Goal: Task Accomplishment & Management: Manage account settings

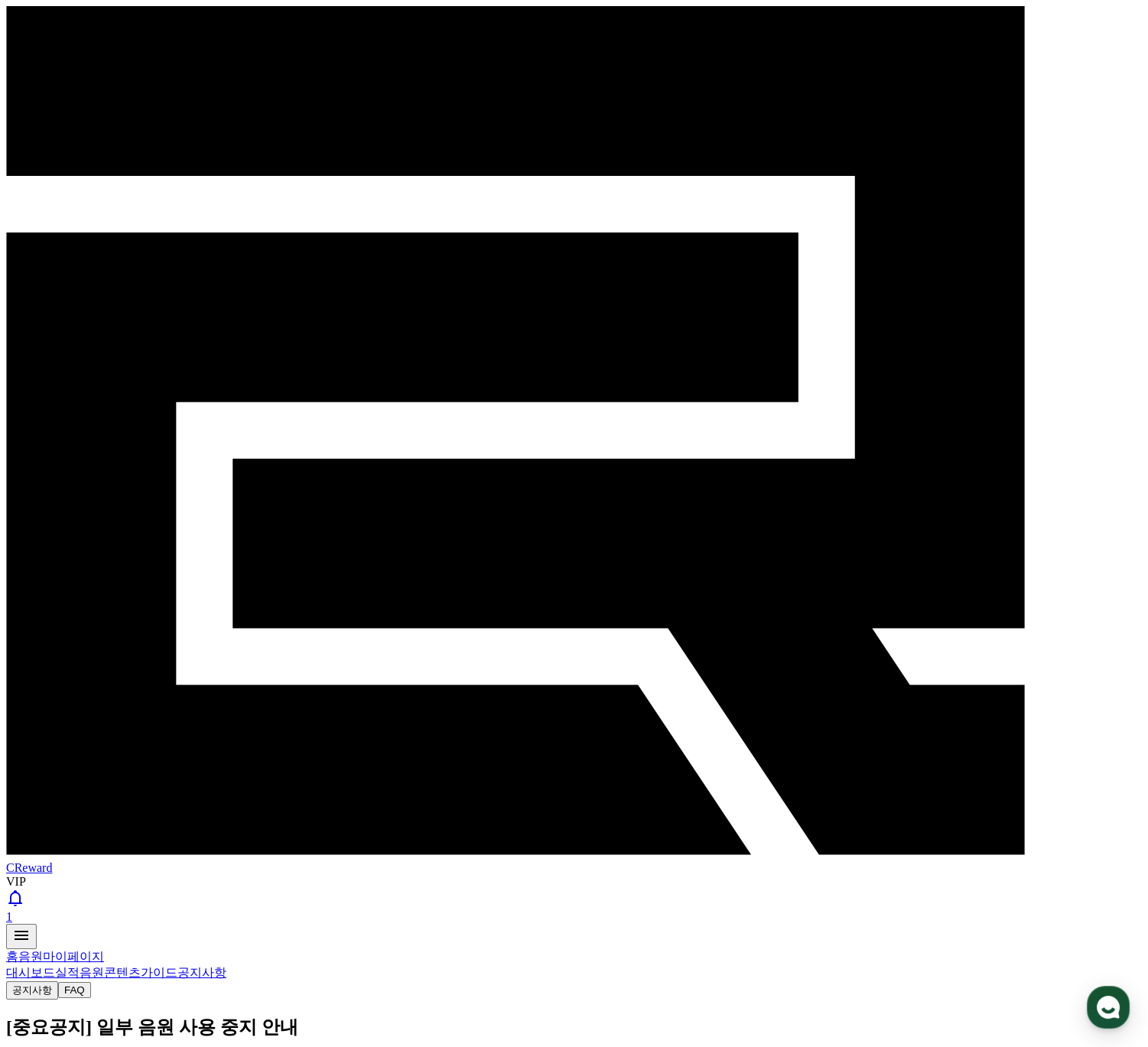
click at [383, 1046] on div "작성일: [DATE]" at bounding box center [574, 1062] width 1136 height 16
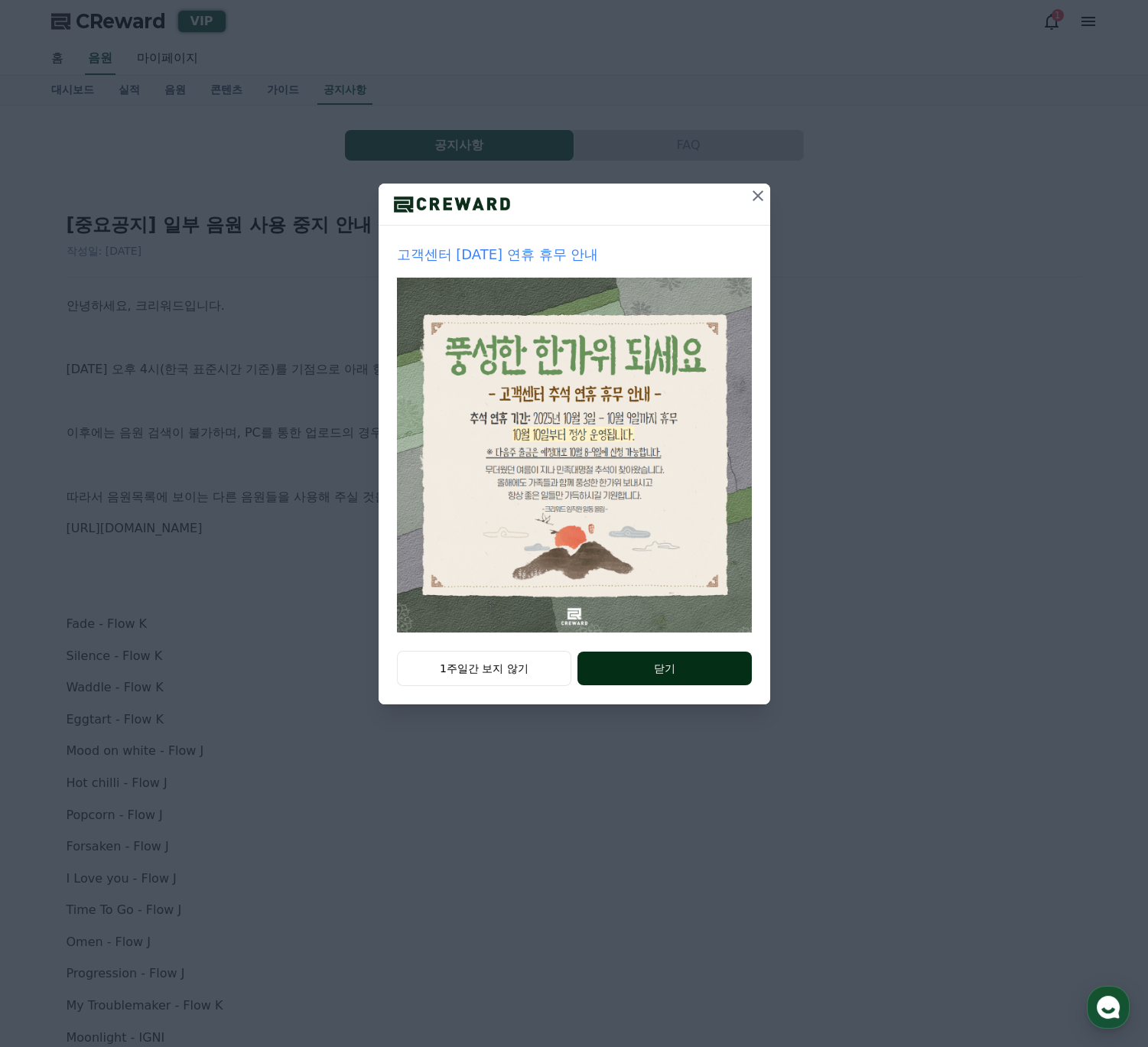
click at [627, 671] on button "닫기" at bounding box center [664, 668] width 174 height 34
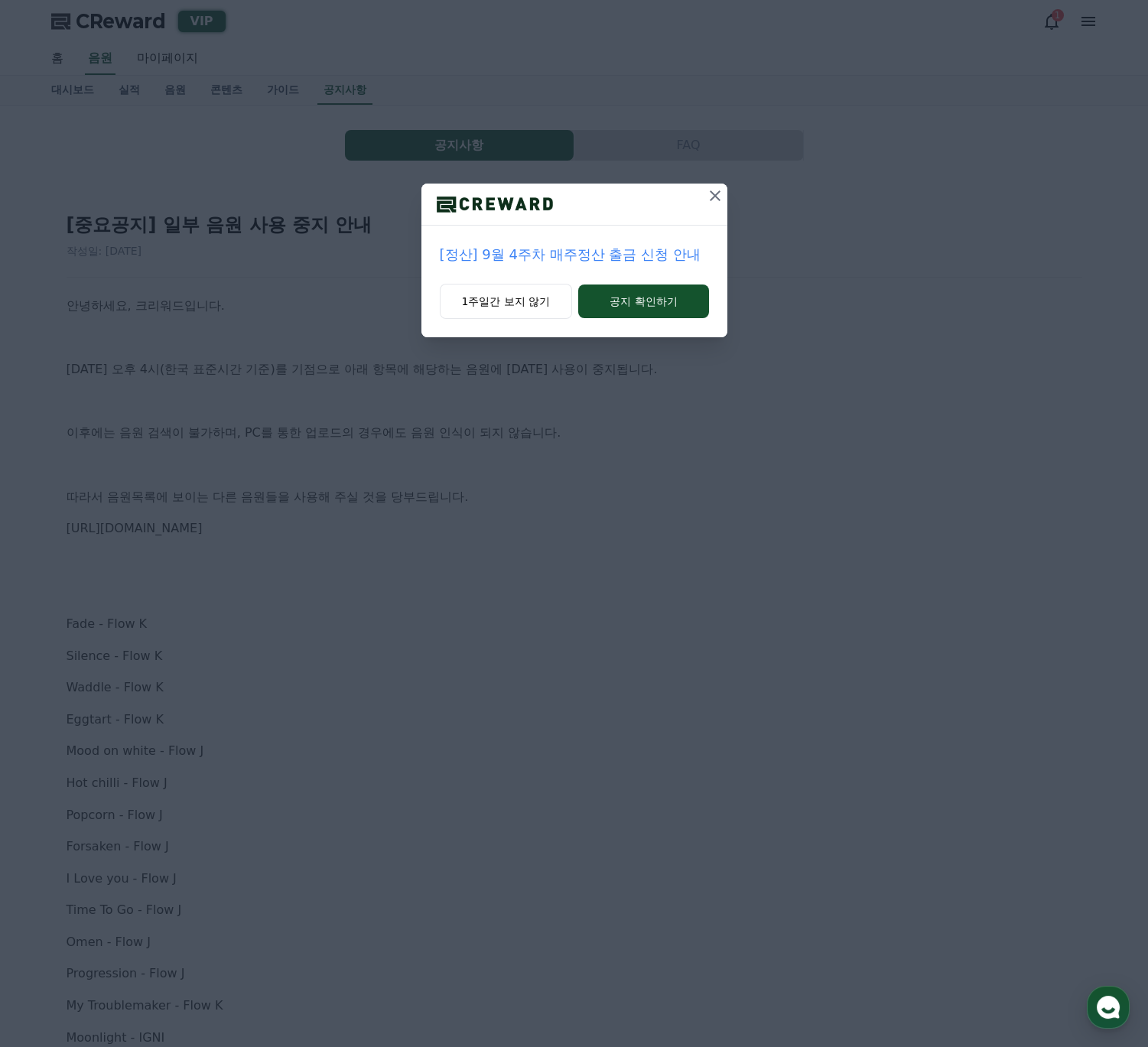
click at [712, 194] on icon at bounding box center [715, 196] width 11 height 11
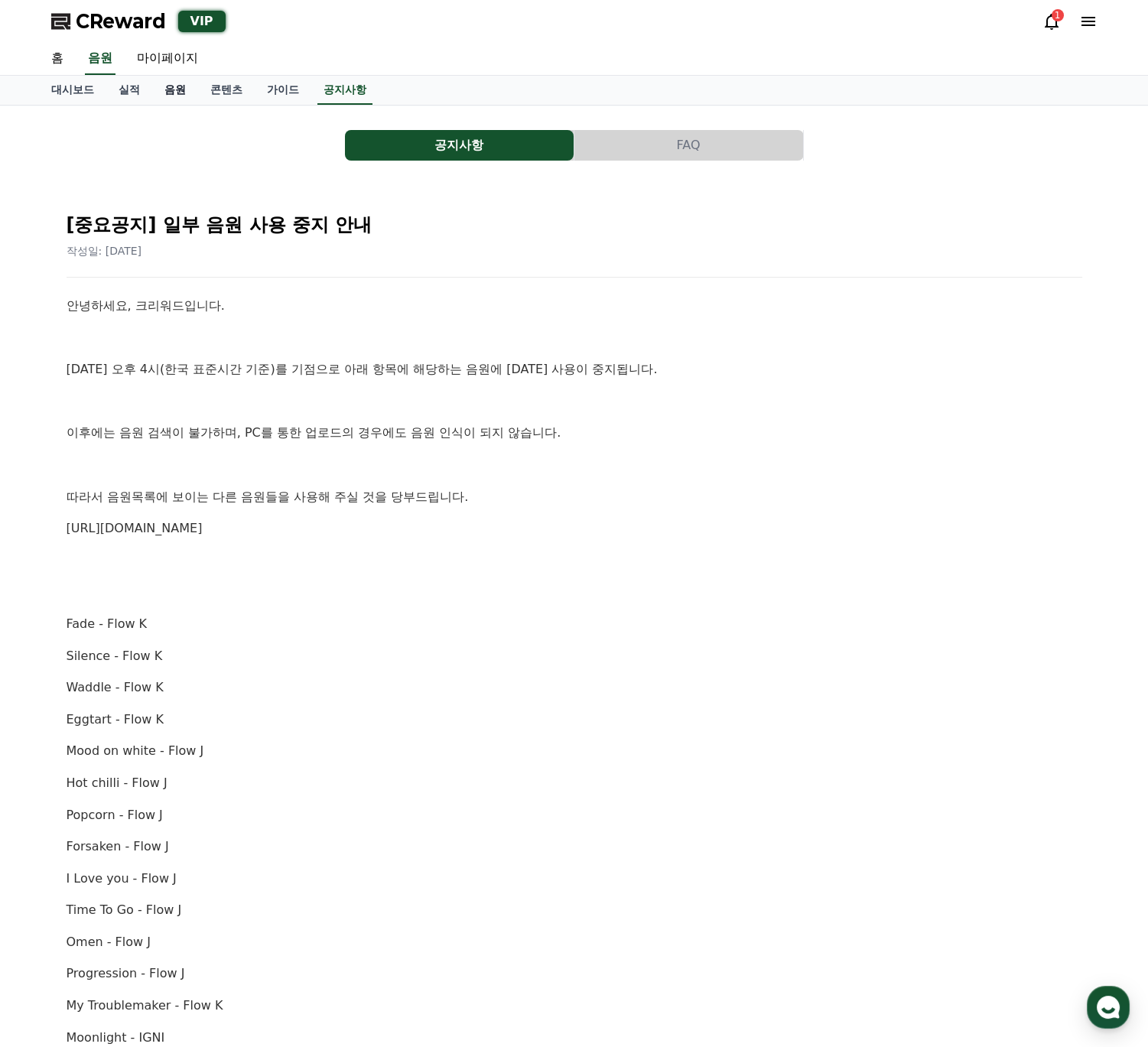
click at [184, 90] on link "음원" at bounding box center [175, 90] width 45 height 29
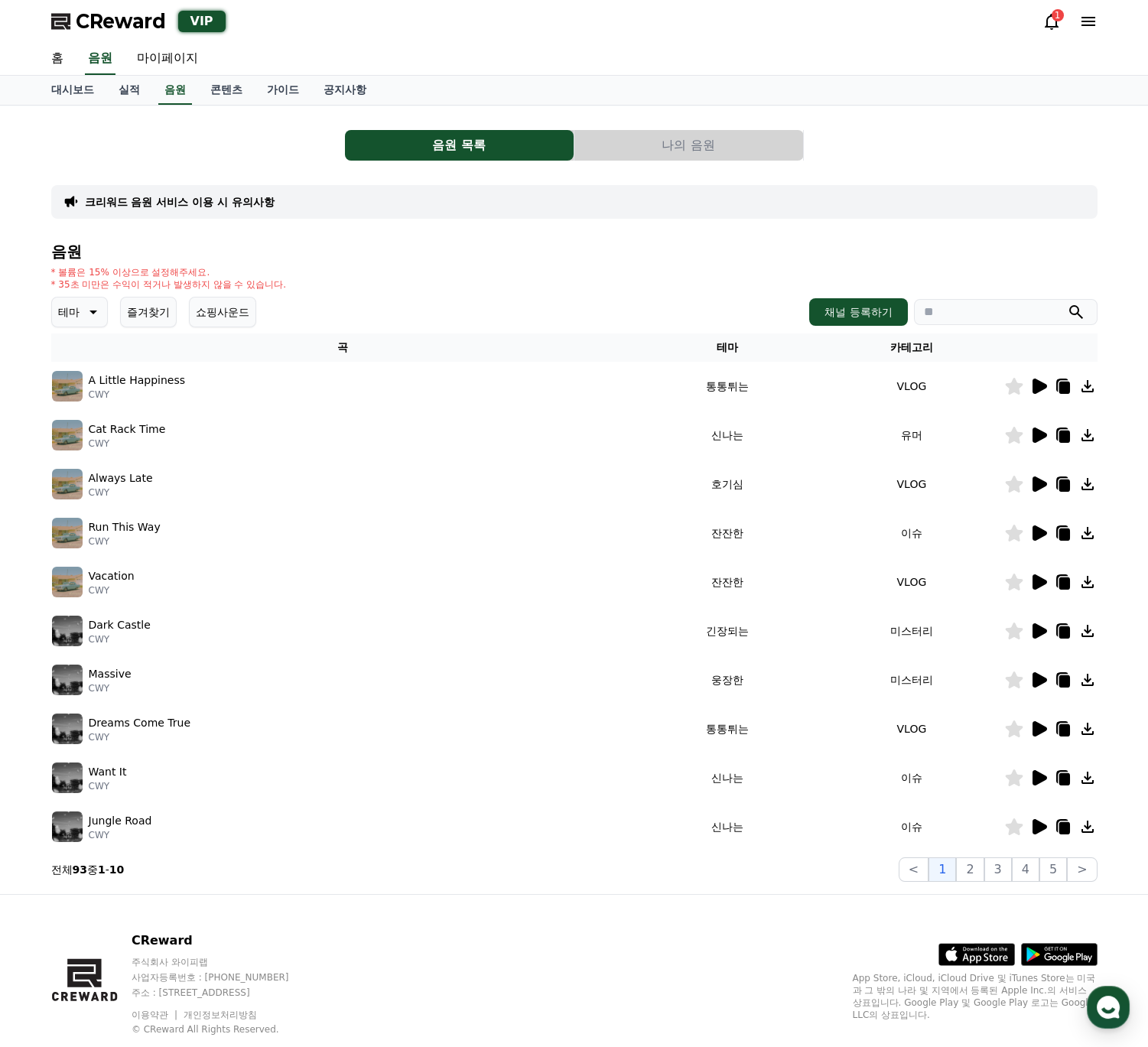
click at [968, 314] on input "search" at bounding box center [1006, 312] width 184 height 26
type input "****"
click at [1067, 303] on button "submit" at bounding box center [1076, 312] width 18 height 18
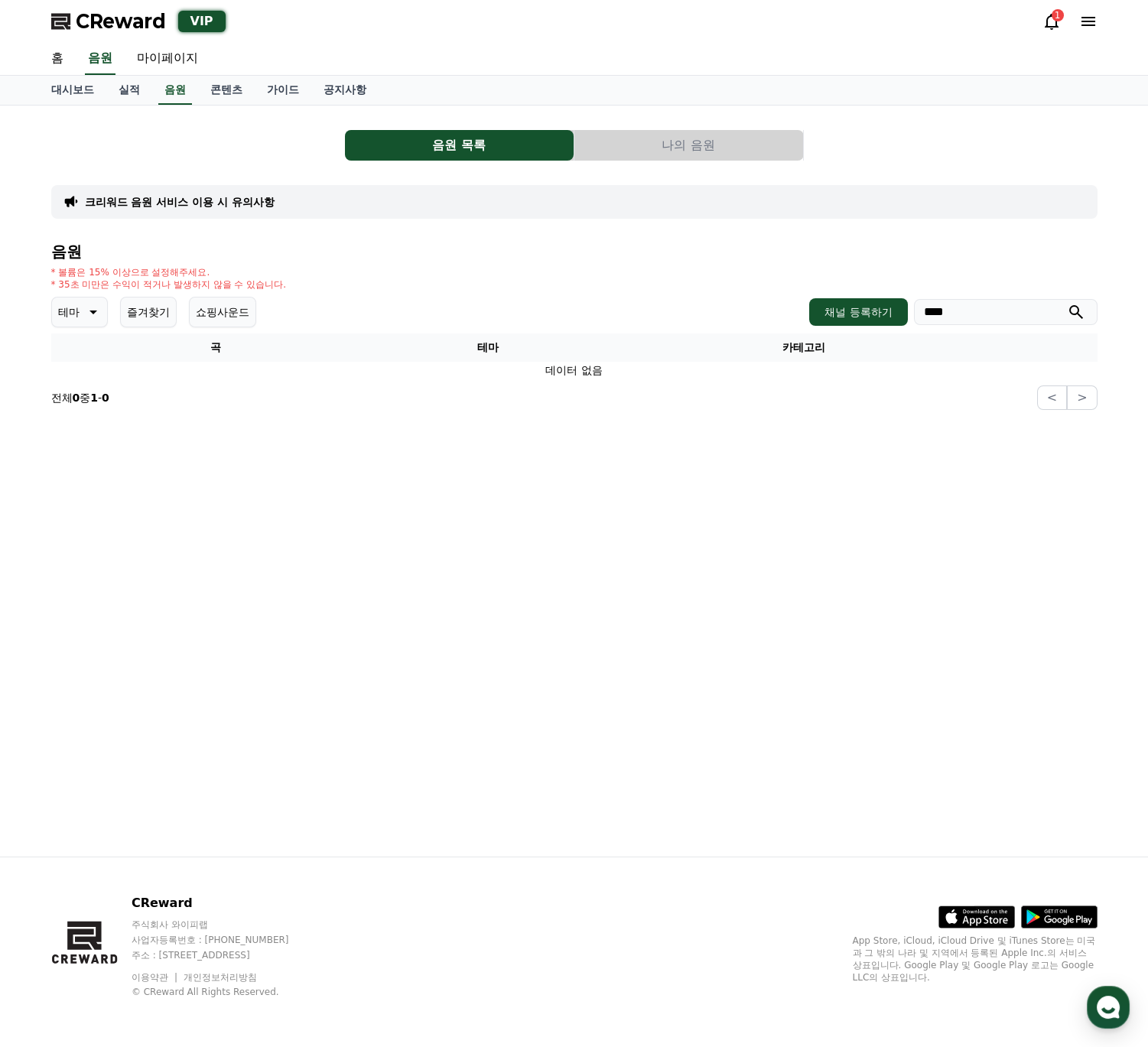
click at [967, 310] on input "****" at bounding box center [1006, 312] width 184 height 26
click at [764, 573] on div "음원 목록 나의 음원 크리워드 음원 서비스 이용 시 유의사항 음원 * 볼륨은 15% 이상으로 설정해주세요. * 35초 미만은 수익이 적거나 발…" at bounding box center [574, 481] width 1071 height 751
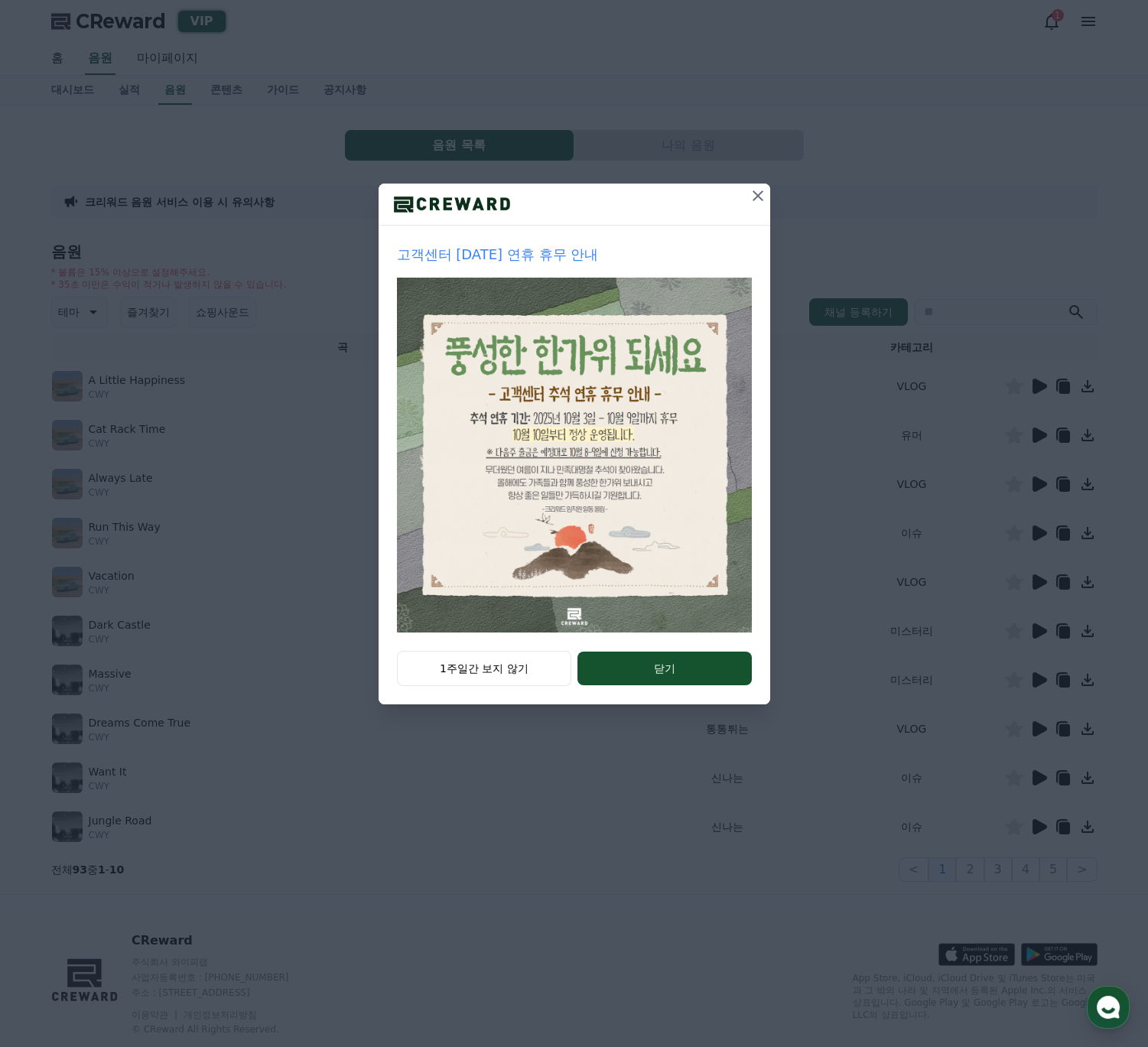
click at [629, 543] on img at bounding box center [574, 454] width 354 height 354
click at [652, 658] on button "닫기" at bounding box center [664, 668] width 174 height 34
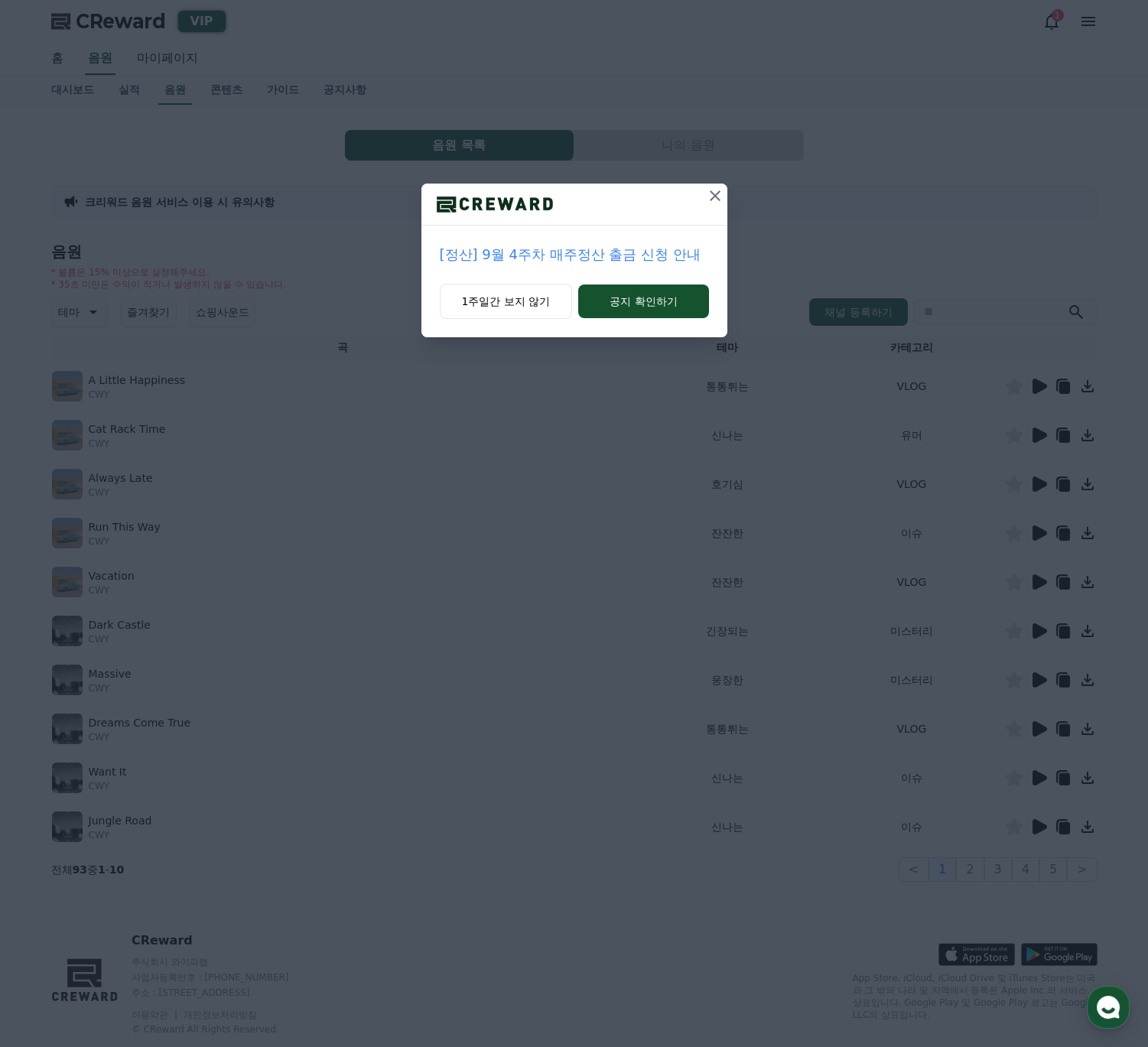
drag, startPoint x: 711, startPoint y: 196, endPoint x: 702, endPoint y: 195, distance: 9.1
click at [711, 195] on icon at bounding box center [715, 195] width 18 height 18
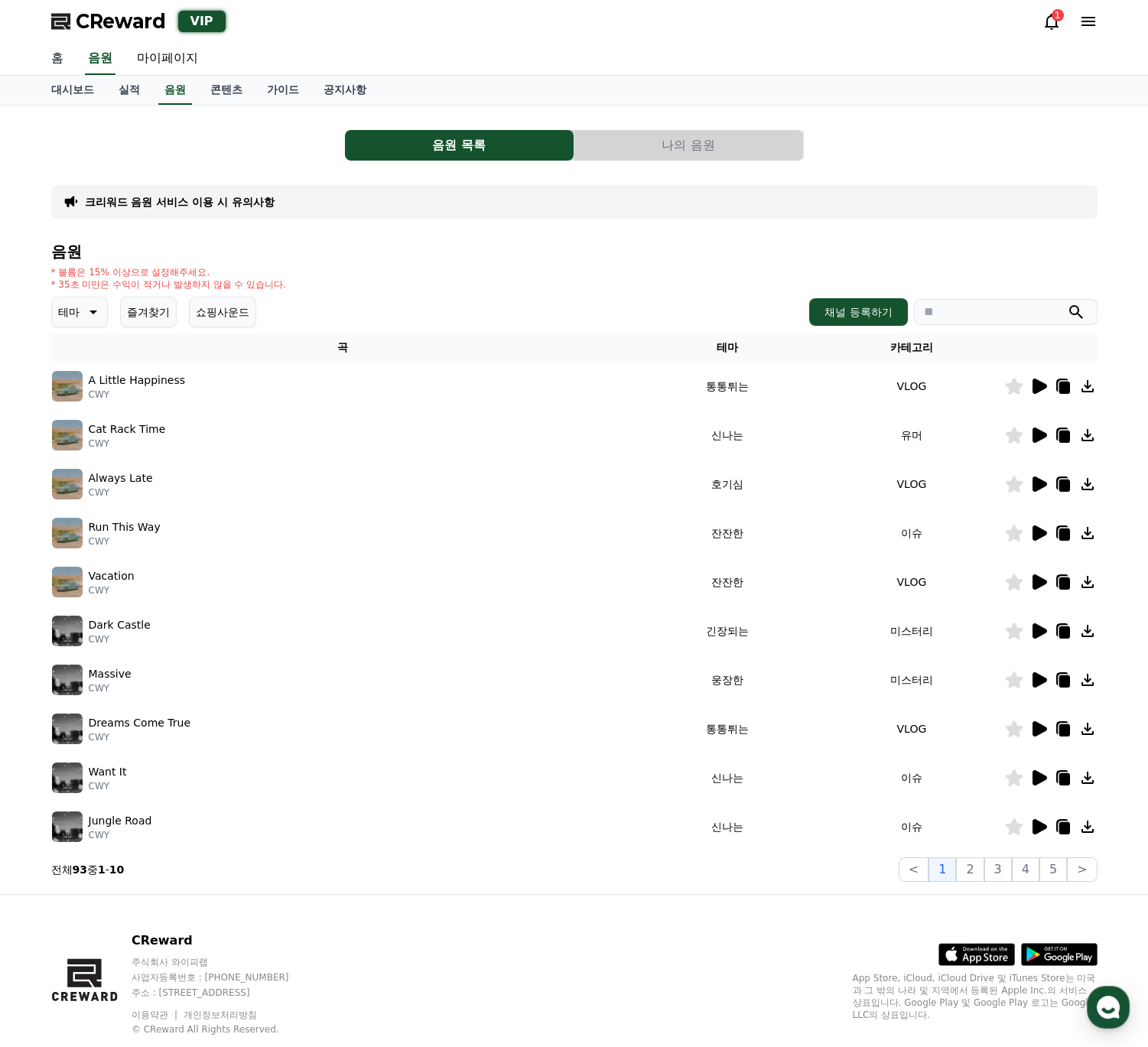
click at [56, 63] on link "홈" at bounding box center [57, 58] width 36 height 32
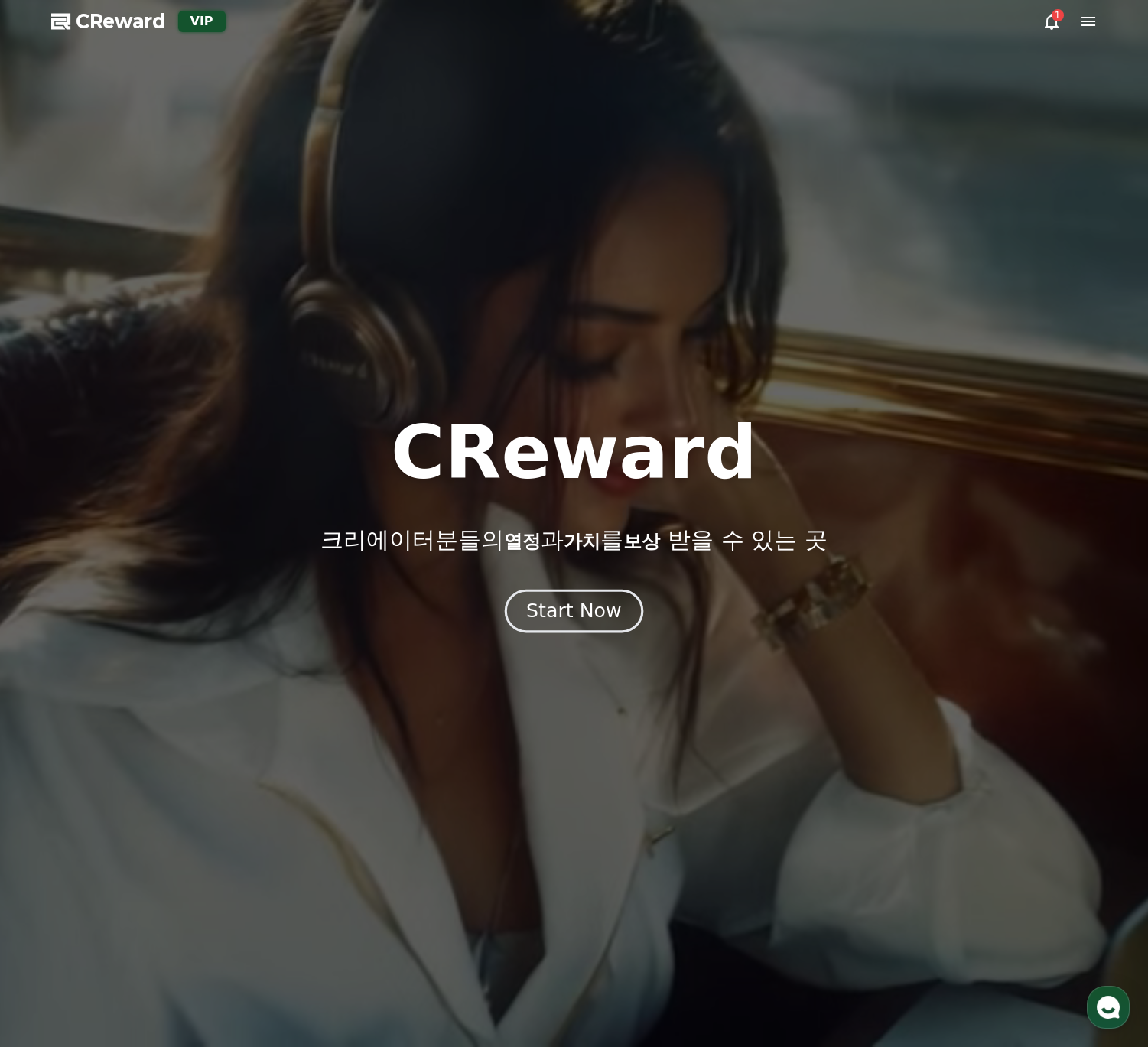
click at [576, 609] on div "Start Now" at bounding box center [574, 611] width 95 height 26
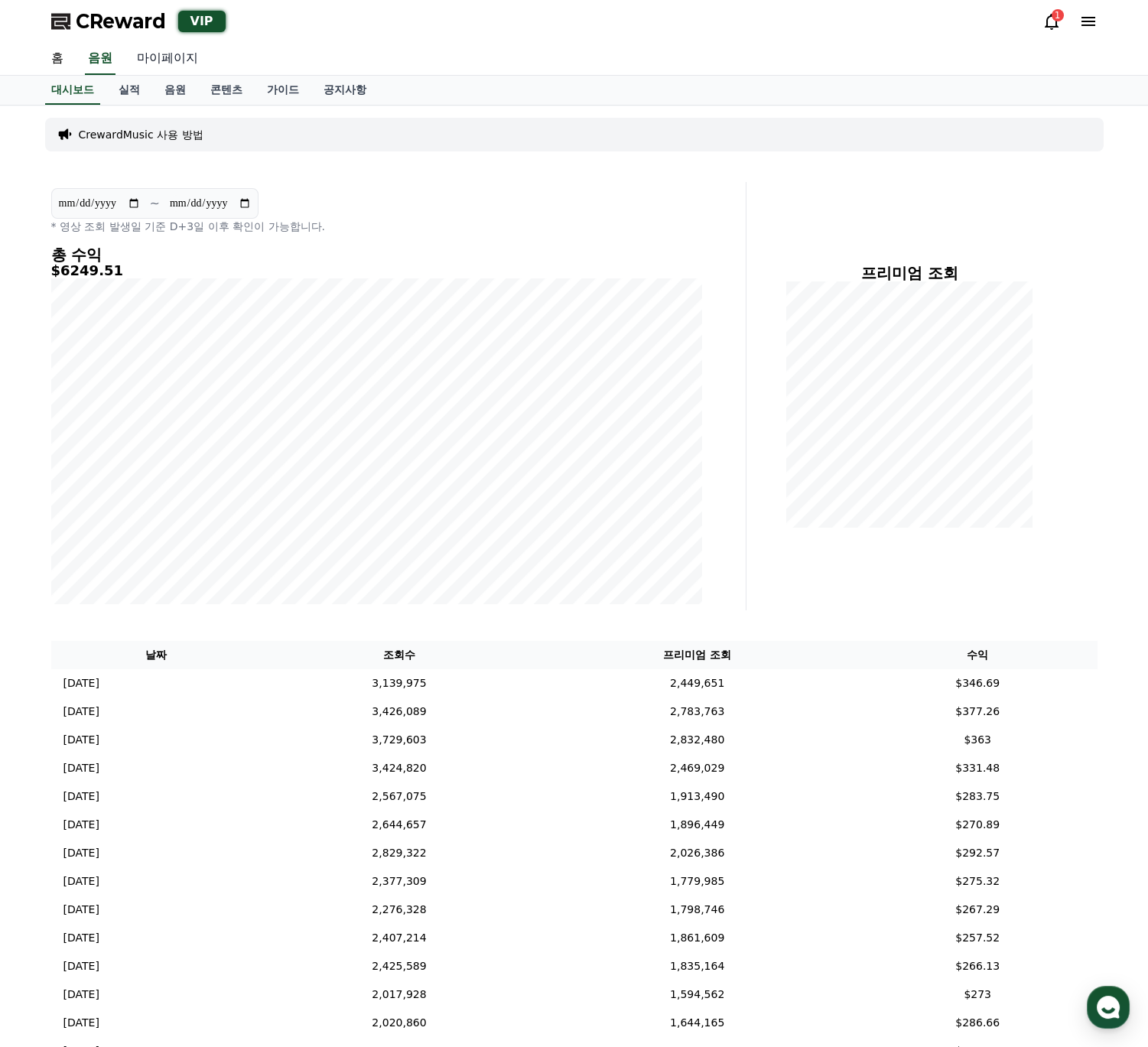
click at [151, 59] on link "마이페이지" at bounding box center [167, 58] width 85 height 32
select select "**********"
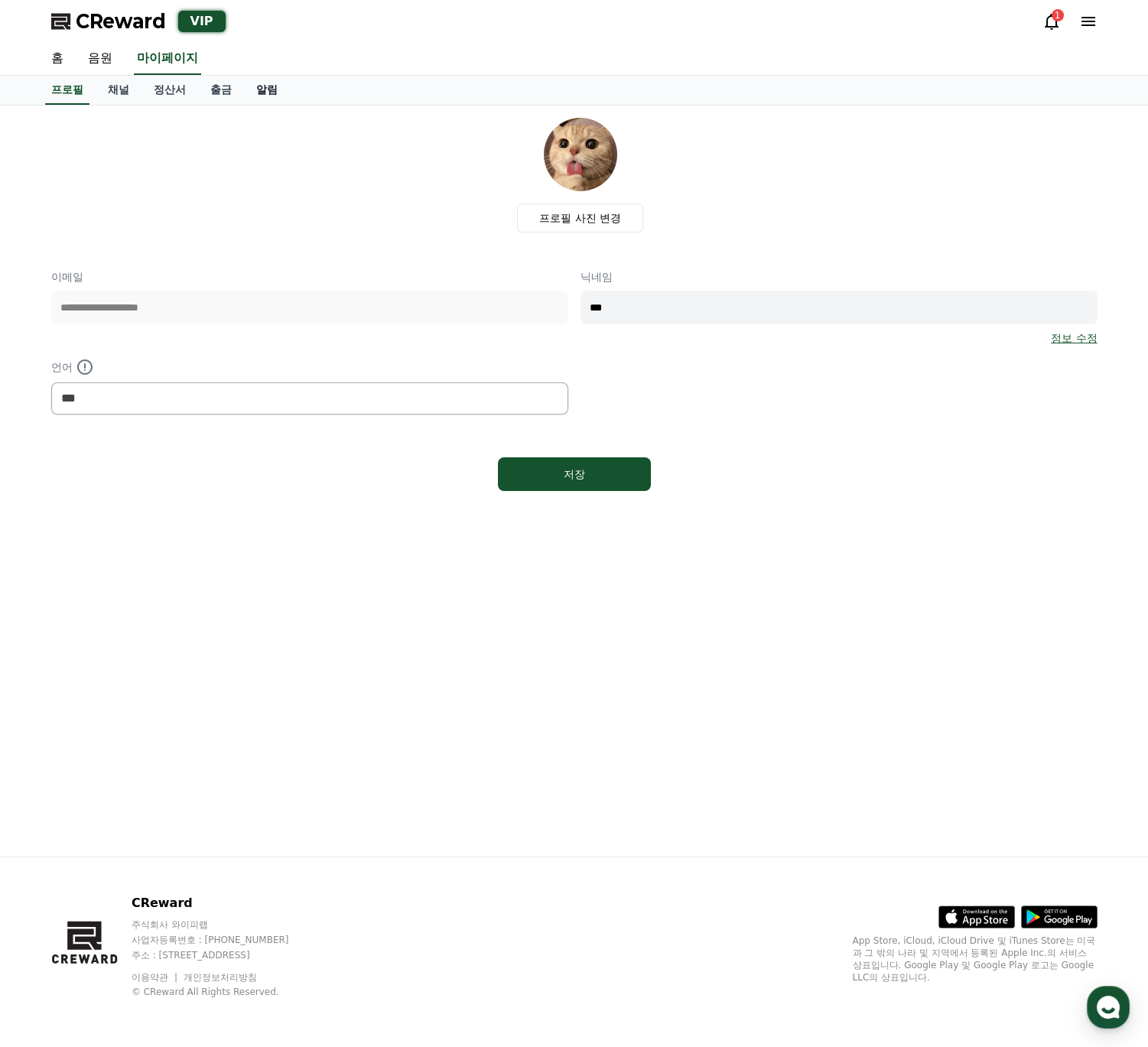
click at [266, 91] on link "알림" at bounding box center [266, 90] width 45 height 29
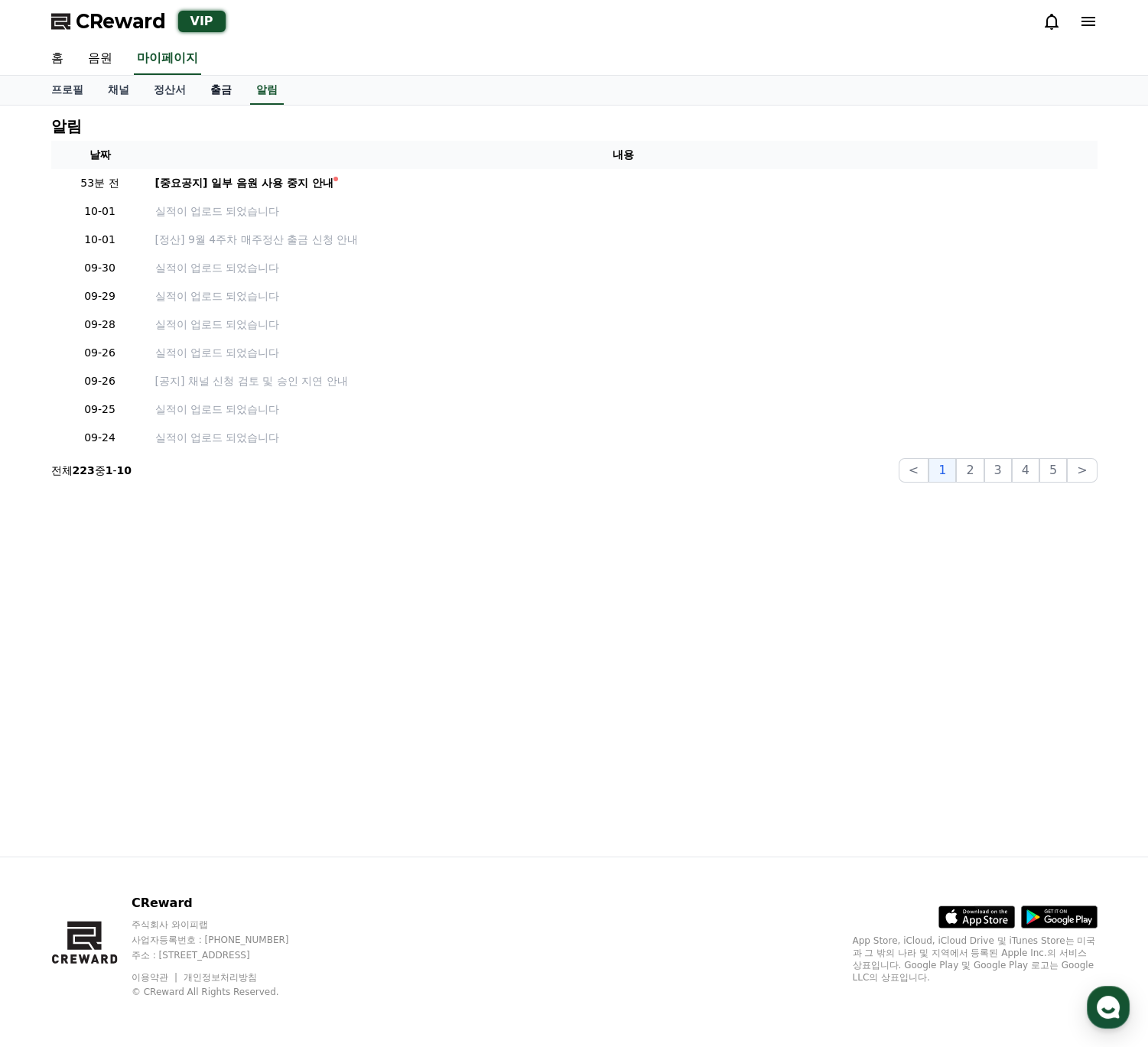
click at [231, 92] on link "출금" at bounding box center [221, 90] width 45 height 29
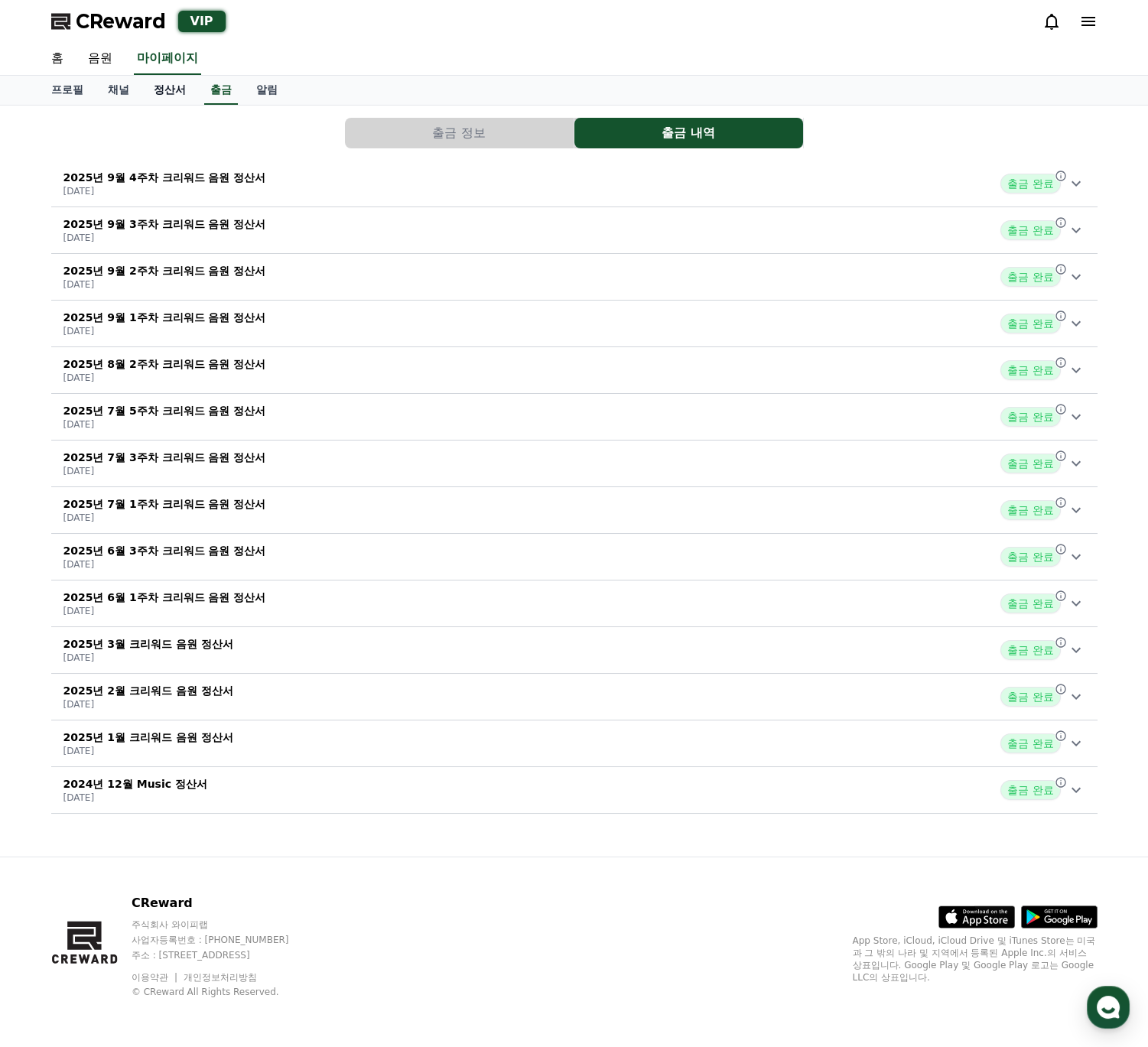
click at [176, 96] on link "정산서" at bounding box center [170, 90] width 56 height 29
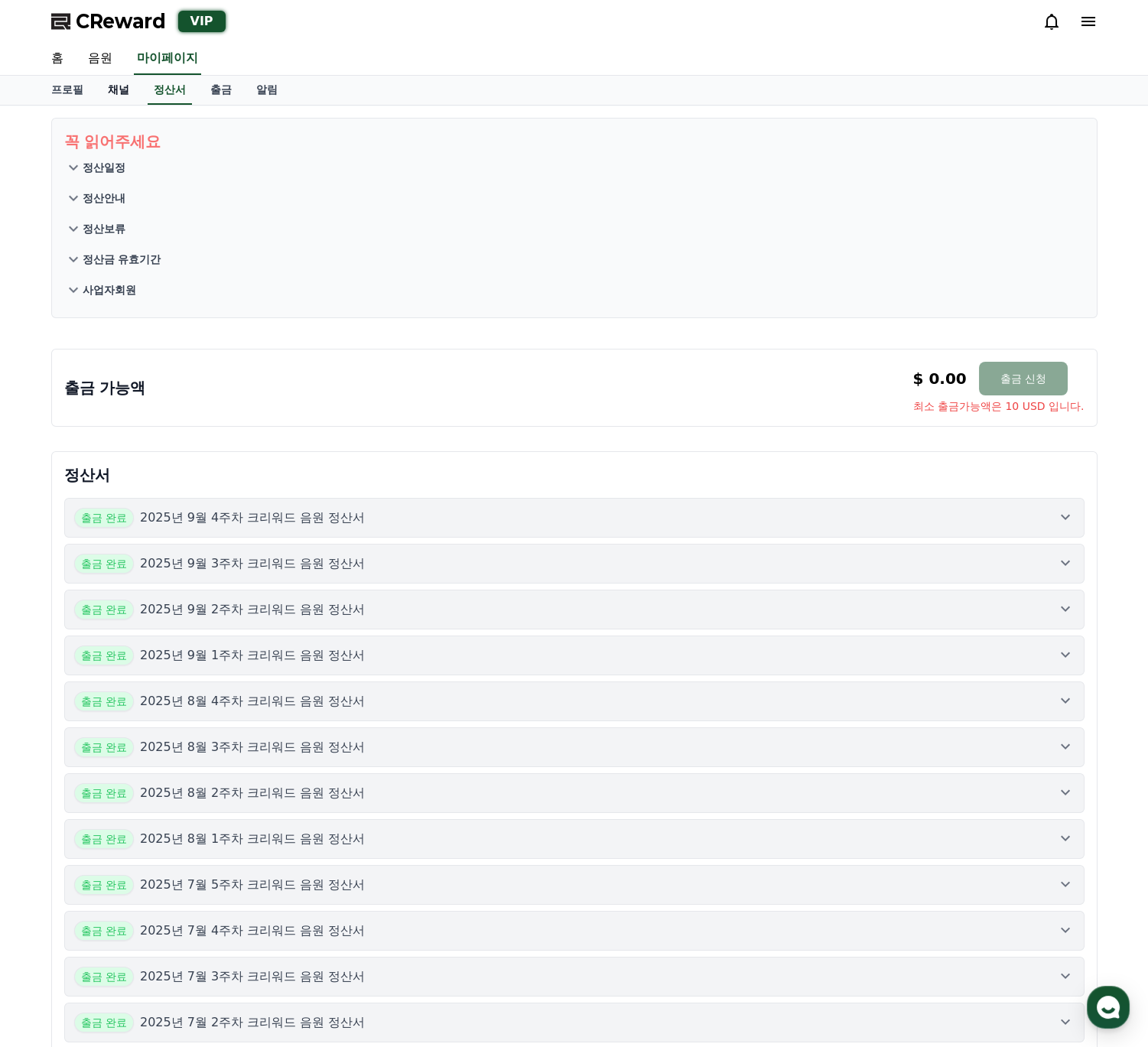
click at [108, 93] on link "채널" at bounding box center [118, 90] width 45 height 29
